Goal: Navigation & Orientation: Find specific page/section

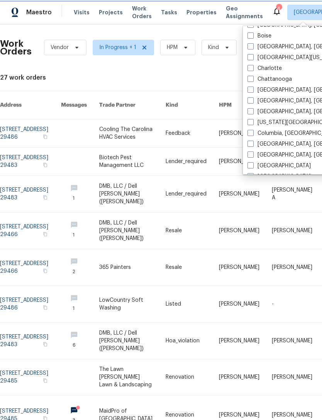
scroll to position [78, 0]
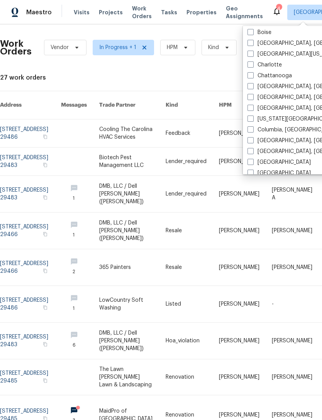
click at [255, 130] on label "Columbia, [GEOGRAPHIC_DATA]" at bounding box center [293, 130] width 91 height 8
click at [253, 130] on input "Columbia, [GEOGRAPHIC_DATA]" at bounding box center [250, 128] width 5 height 5
checkbox input "true"
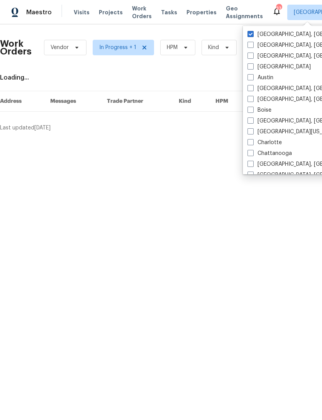
click at [80, 14] on span "Visits" at bounding box center [82, 13] width 16 height 8
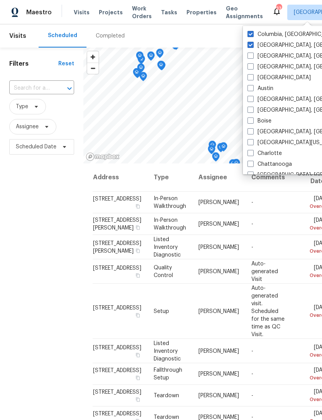
click at [249, 48] on label "[GEOGRAPHIC_DATA], [GEOGRAPHIC_DATA]" at bounding box center [308, 45] width 120 height 8
click at [249, 46] on input "[GEOGRAPHIC_DATA], [GEOGRAPHIC_DATA]" at bounding box center [250, 43] width 5 height 5
checkbox input "false"
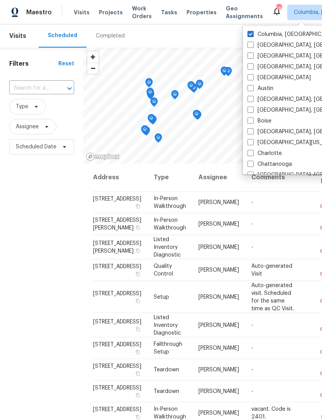
click at [217, 32] on div "Scheduled Completed" at bounding box center [157, 35] width 236 height 23
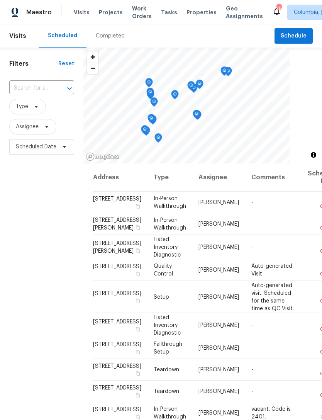
click at [104, 33] on div "Completed" at bounding box center [110, 36] width 29 height 8
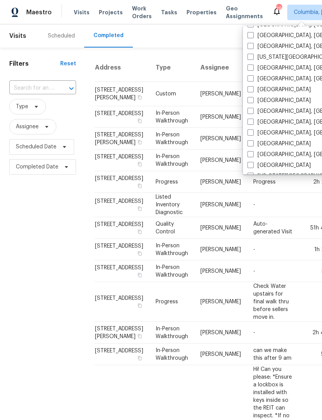
scroll to position [158, 0]
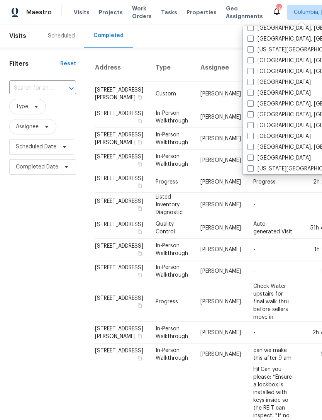
click at [251, 118] on label "[GEOGRAPHIC_DATA], [GEOGRAPHIC_DATA]" at bounding box center [308, 115] width 120 height 8
click at [251, 116] on input "[GEOGRAPHIC_DATA], [GEOGRAPHIC_DATA]" at bounding box center [250, 113] width 5 height 5
checkbox input "true"
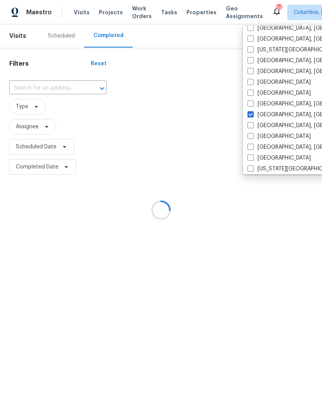
click at [256, 126] on label "[GEOGRAPHIC_DATA], [GEOGRAPHIC_DATA]" at bounding box center [308, 126] width 120 height 8
click at [253, 126] on input "[GEOGRAPHIC_DATA], [GEOGRAPHIC_DATA]" at bounding box center [250, 124] width 5 height 5
checkbox input "true"
click at [256, 107] on label "[GEOGRAPHIC_DATA], [GEOGRAPHIC_DATA]" at bounding box center [308, 104] width 120 height 8
click at [253, 105] on input "[GEOGRAPHIC_DATA], [GEOGRAPHIC_DATA]" at bounding box center [250, 102] width 5 height 5
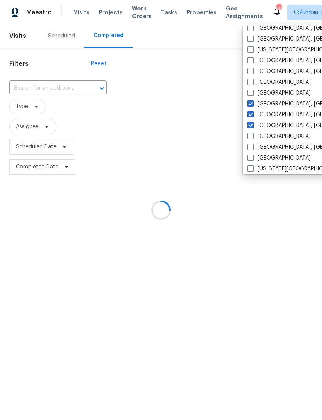
checkbox input "true"
click at [258, 117] on label "[GEOGRAPHIC_DATA], [GEOGRAPHIC_DATA]" at bounding box center [308, 115] width 120 height 8
click at [253, 116] on input "[GEOGRAPHIC_DATA], [GEOGRAPHIC_DATA]" at bounding box center [250, 113] width 5 height 5
checkbox input "false"
click at [254, 104] on label "[GEOGRAPHIC_DATA], [GEOGRAPHIC_DATA]" at bounding box center [308, 104] width 120 height 8
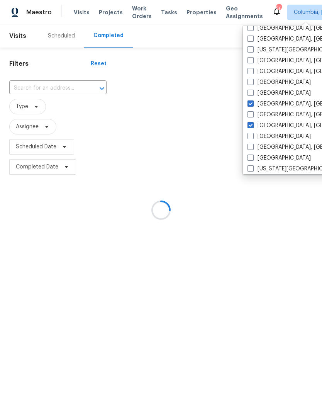
click at [253, 104] on input "[GEOGRAPHIC_DATA], [GEOGRAPHIC_DATA]" at bounding box center [250, 102] width 5 height 5
checkbox input "false"
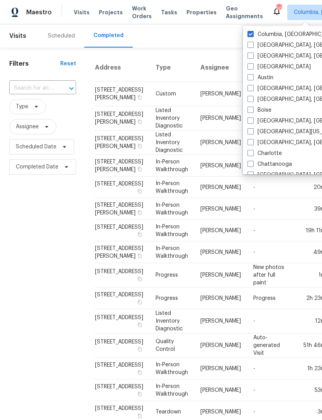
click at [256, 31] on label "Columbia, [GEOGRAPHIC_DATA]" at bounding box center [293, 35] width 91 height 8
click at [253, 31] on input "Columbia, [GEOGRAPHIC_DATA]" at bounding box center [250, 33] width 5 height 5
checkbox input "false"
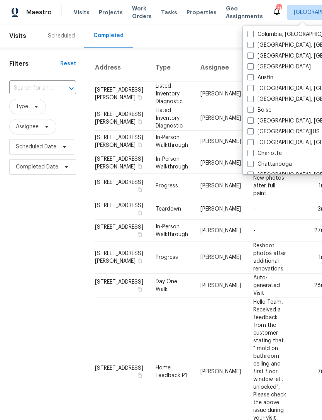
click at [194, 12] on span "Properties" at bounding box center [202, 13] width 30 height 8
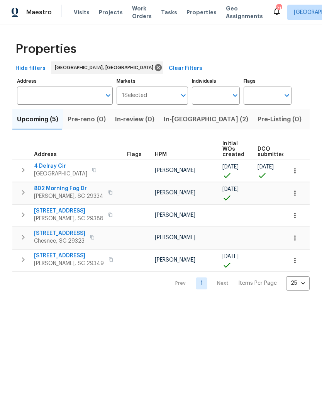
click at [75, 11] on span "Visits" at bounding box center [82, 13] width 16 height 8
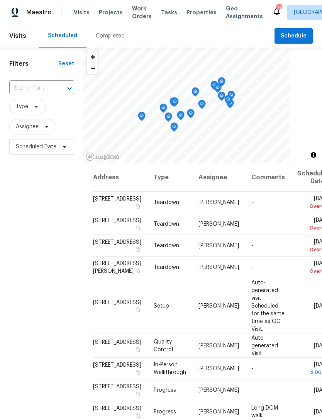
click at [99, 32] on div "Completed" at bounding box center [111, 35] width 48 height 23
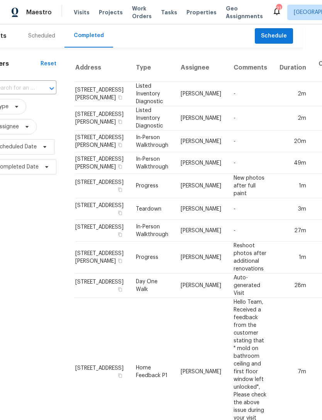
scroll to position [0, 19]
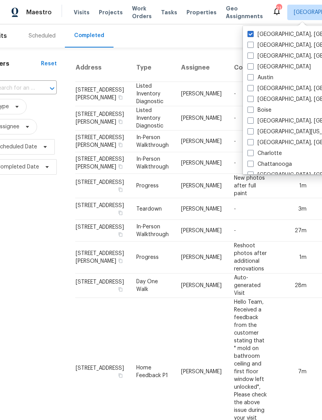
click at [252, 140] on span at bounding box center [251, 142] width 6 height 6
click at [252, 140] on input "[GEOGRAPHIC_DATA], [GEOGRAPHIC_DATA]" at bounding box center [250, 141] width 5 height 5
checkbox input "true"
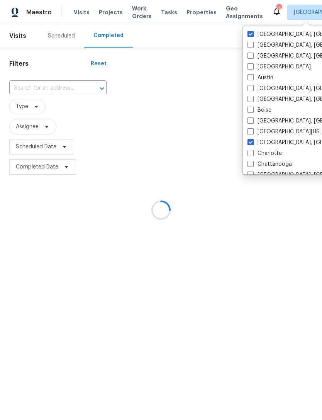
click at [250, 31] on span at bounding box center [251, 34] width 6 height 6
click at [250, 31] on input "[GEOGRAPHIC_DATA], [GEOGRAPHIC_DATA]" at bounding box center [250, 33] width 5 height 5
checkbox input "false"
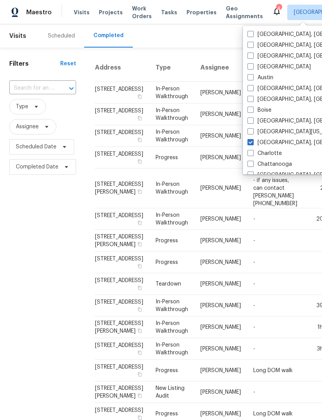
click at [225, 38] on div "Scheduled Completed" at bounding box center [157, 35] width 236 height 23
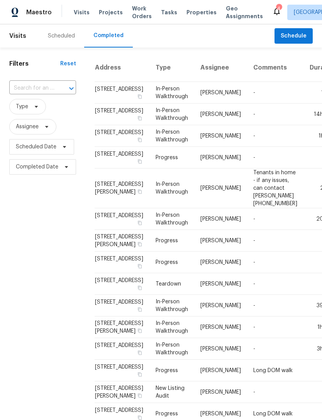
click at [195, 10] on span "Properties" at bounding box center [202, 13] width 30 height 8
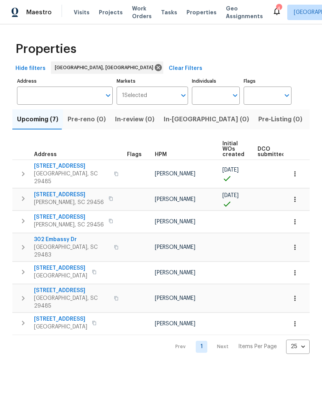
click at [77, 11] on span "Visits" at bounding box center [82, 13] width 16 height 8
